Goal: Browse casually

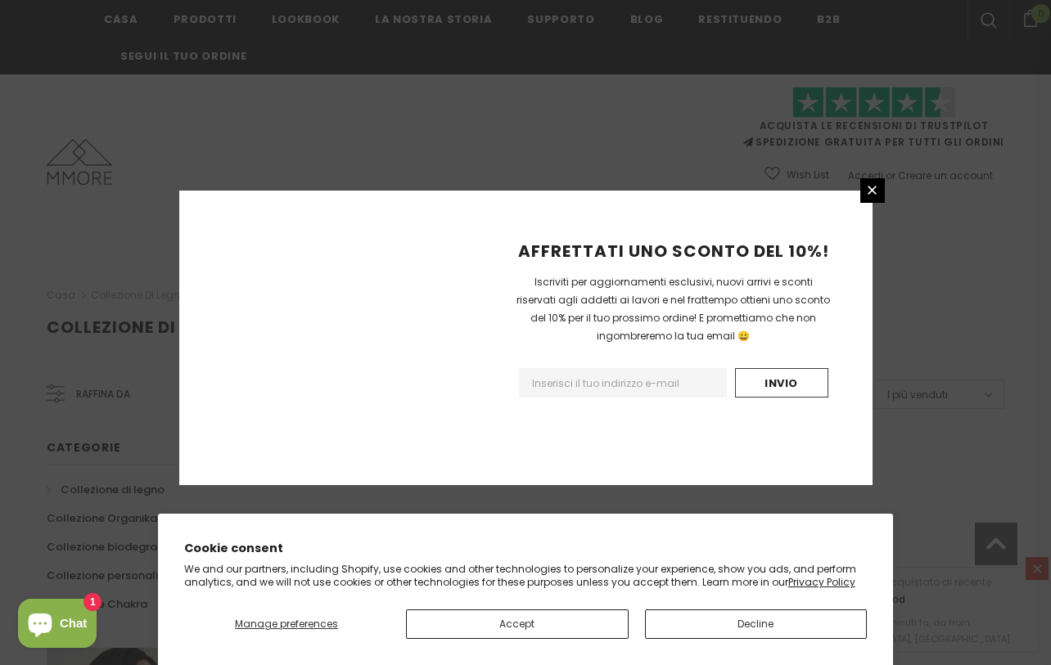
scroll to position [1046, 0]
